Goal: Find specific page/section: Find specific page/section

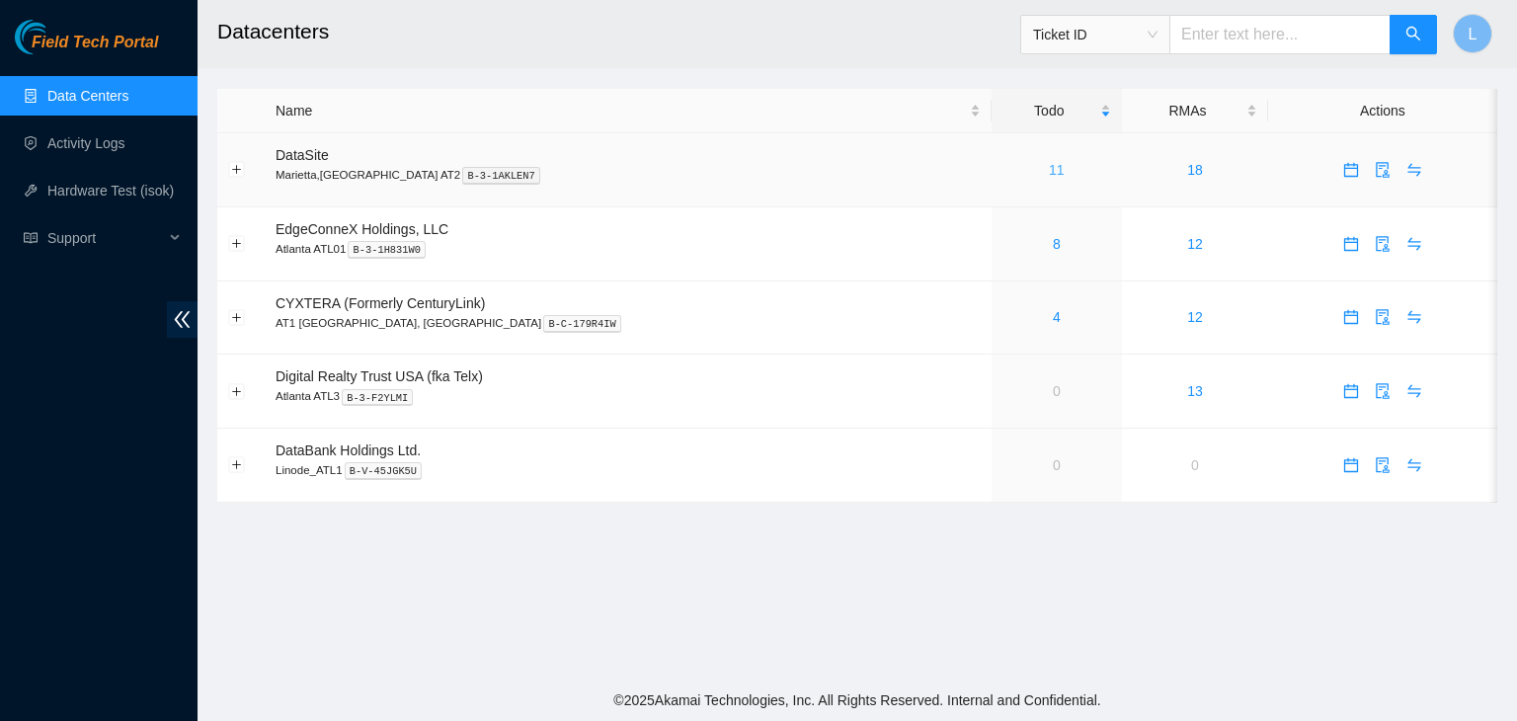
click at [1049, 175] on link "11" at bounding box center [1057, 170] width 16 height 16
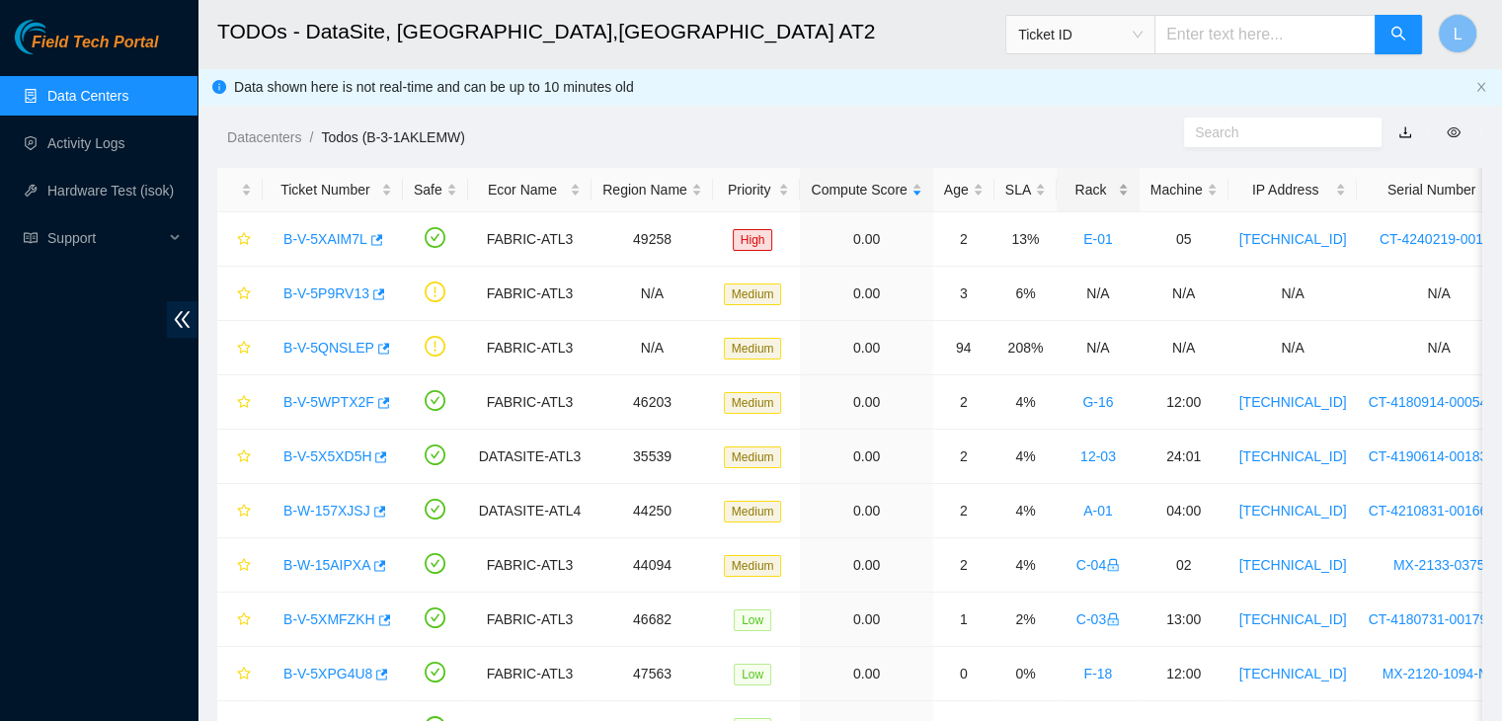
click at [1067, 193] on div "Rack" at bounding box center [1097, 190] width 61 height 22
